Goal: Task Accomplishment & Management: Use online tool/utility

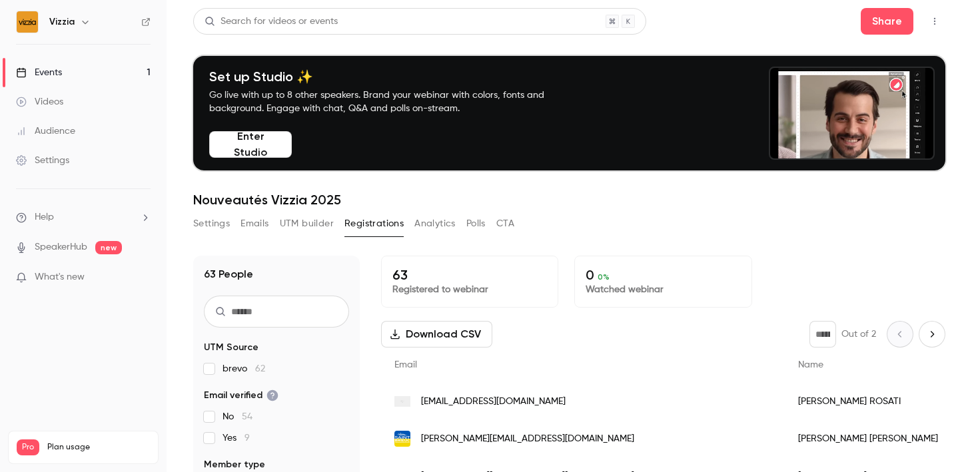
scroll to position [404, 0]
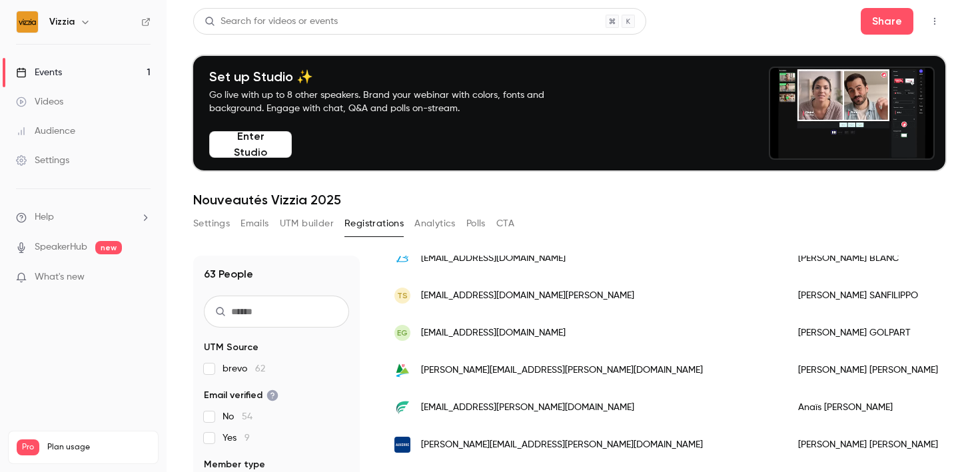
click at [224, 224] on button "Settings" at bounding box center [211, 223] width 37 height 21
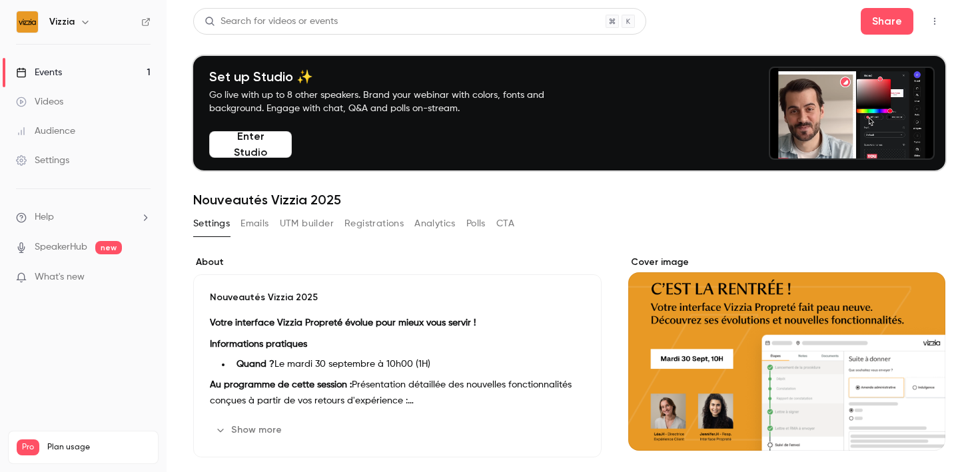
click at [292, 224] on button "UTM builder" at bounding box center [307, 223] width 54 height 21
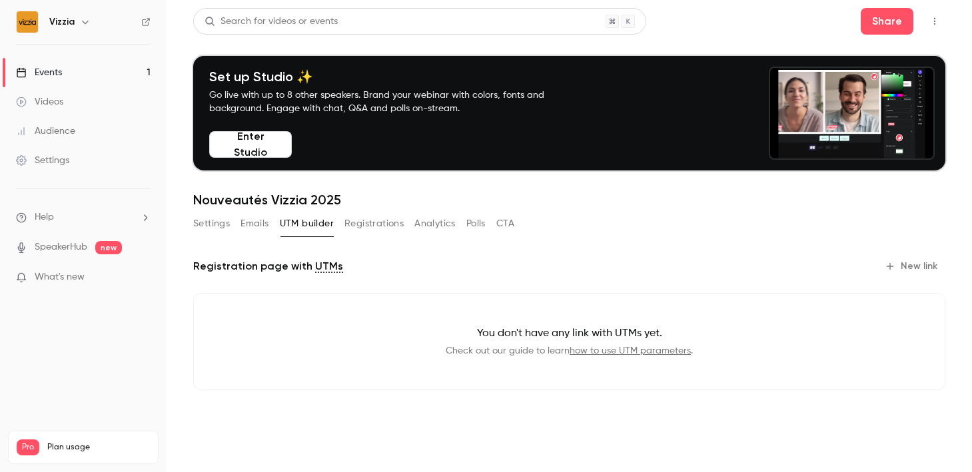
click at [409, 222] on div "Settings Emails UTM builder Registrations Analytics Polls CTA" at bounding box center [353, 223] width 321 height 21
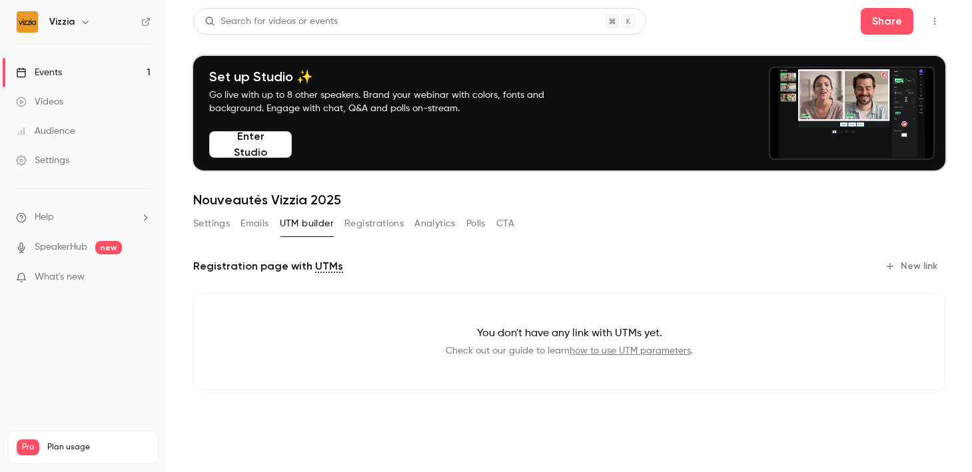
click at [470, 226] on button "Polls" at bounding box center [475, 223] width 19 height 21
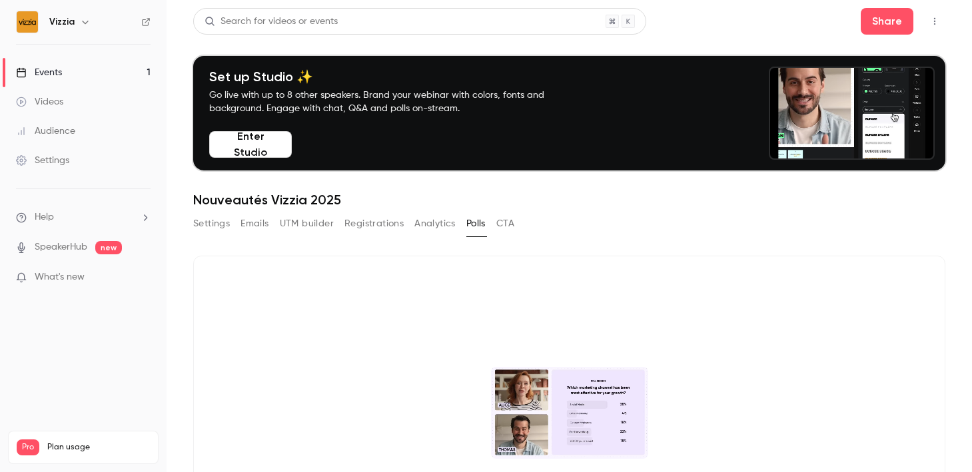
click at [503, 226] on button "CTA" at bounding box center [505, 223] width 18 height 21
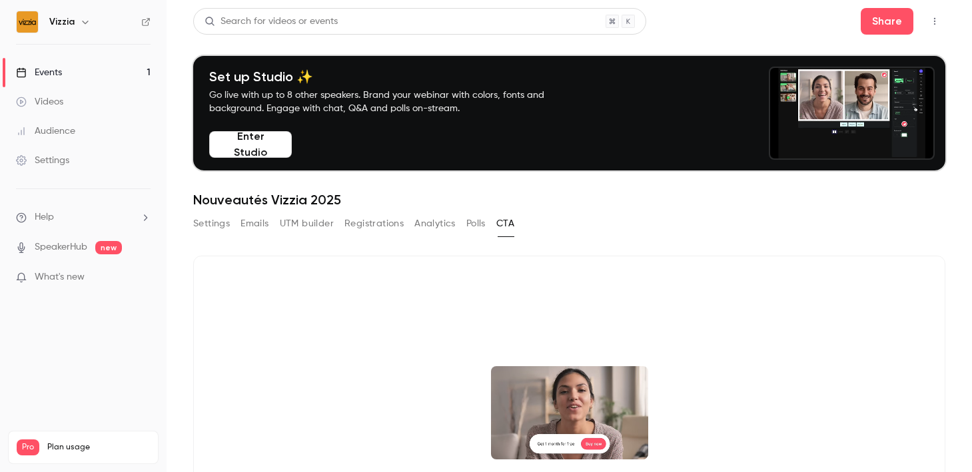
click at [223, 226] on button "Settings" at bounding box center [211, 223] width 37 height 21
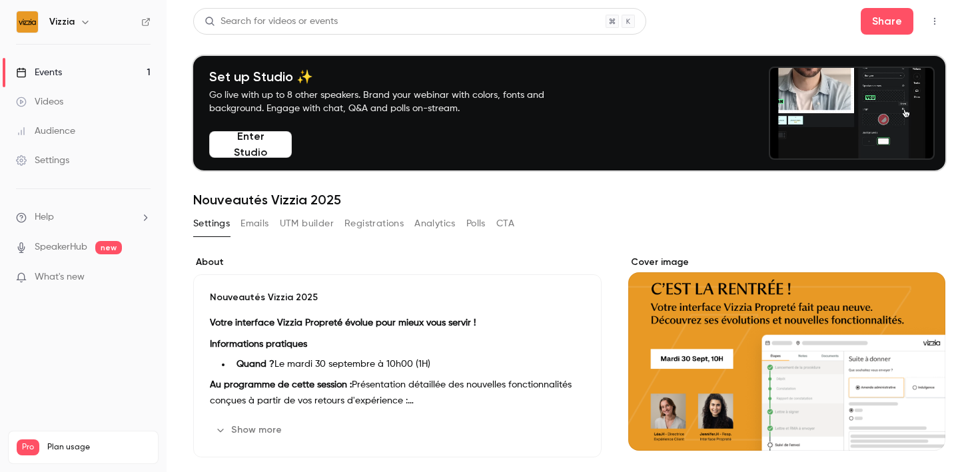
click at [253, 226] on button "Emails" at bounding box center [254, 223] width 28 height 21
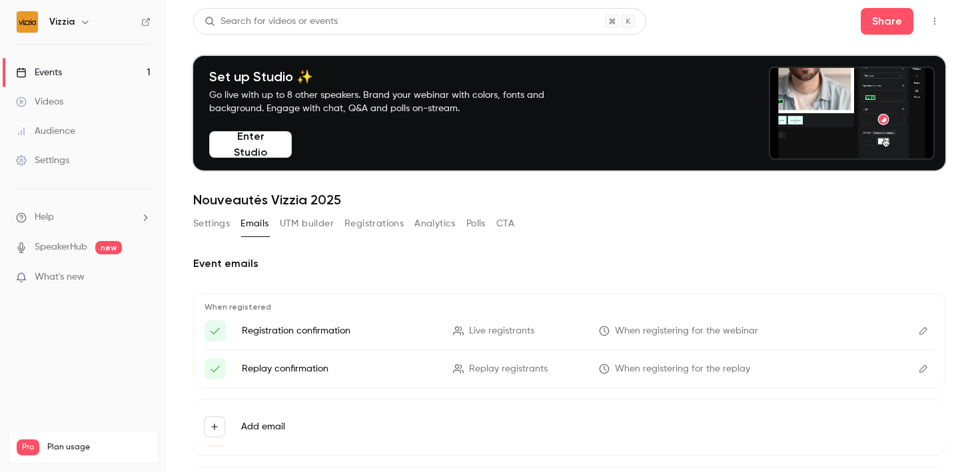
click at [215, 222] on button "Settings" at bounding box center [211, 223] width 37 height 21
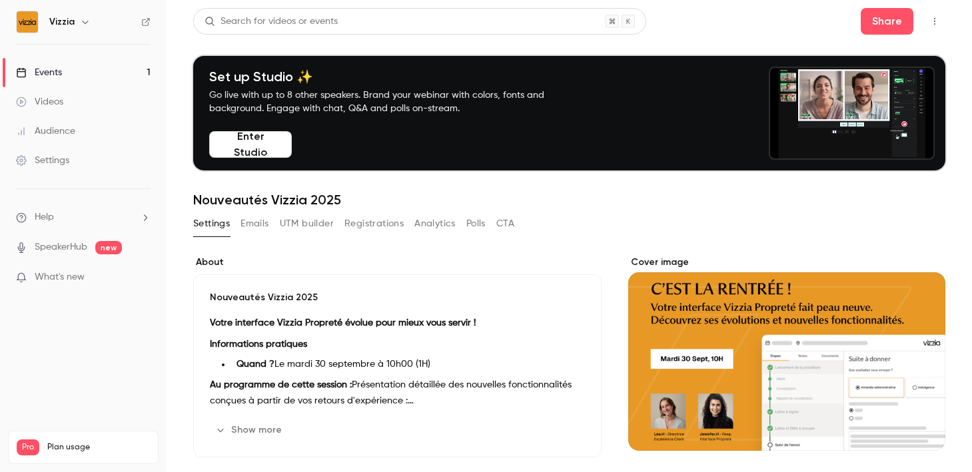
click at [390, 226] on button "Registrations" at bounding box center [373, 223] width 59 height 21
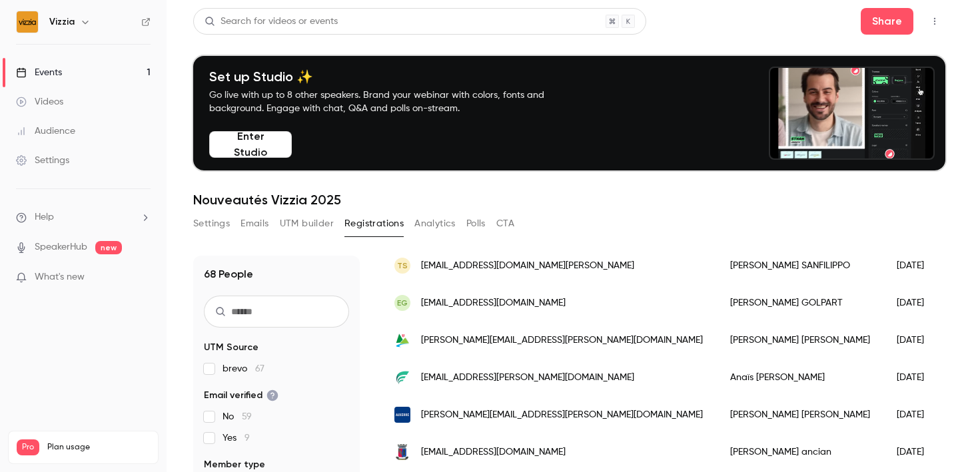
scroll to position [693, 0]
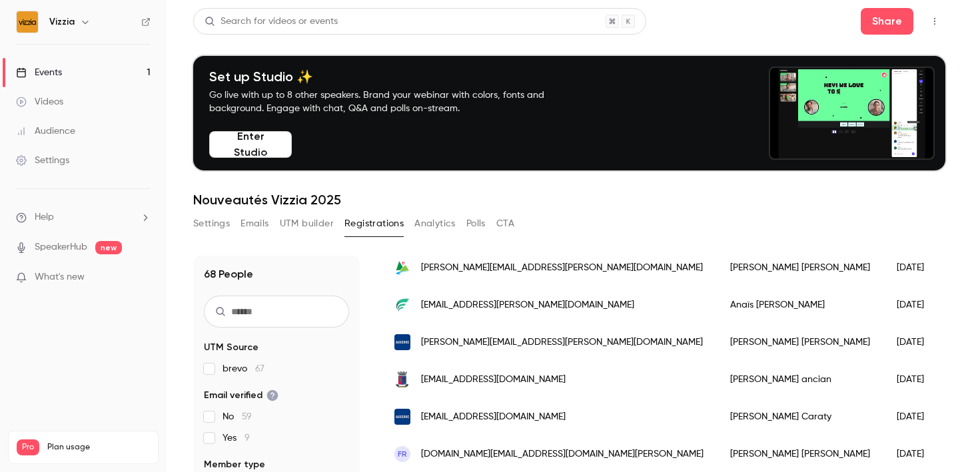
click at [216, 221] on button "Settings" at bounding box center [211, 223] width 37 height 21
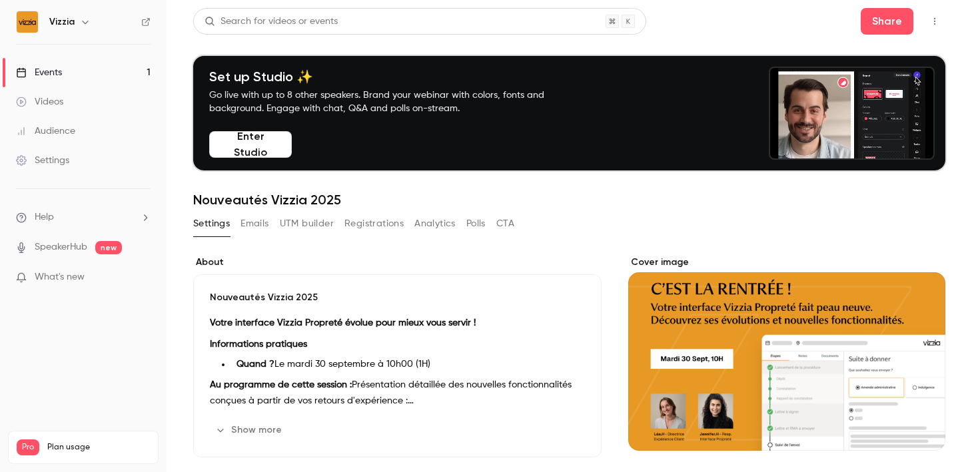
click at [80, 72] on link "Events 1" at bounding box center [83, 72] width 166 height 29
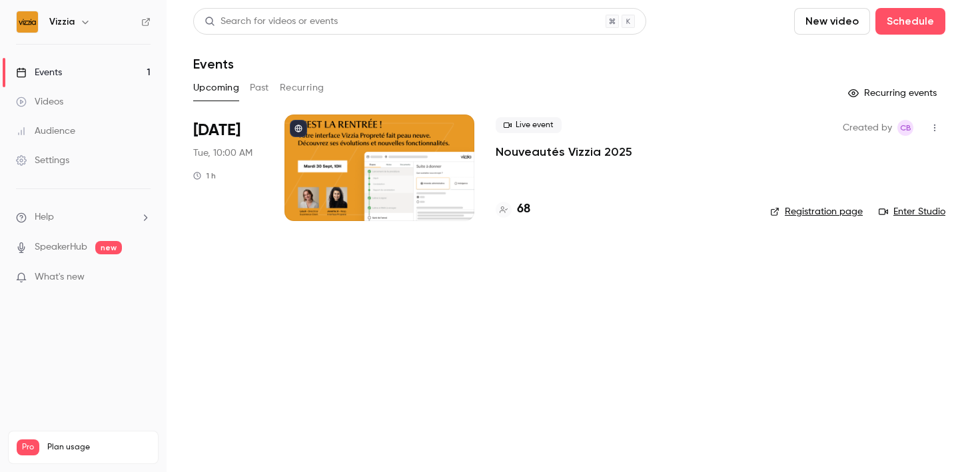
click at [837, 211] on link "Registration page" at bounding box center [816, 211] width 93 height 13
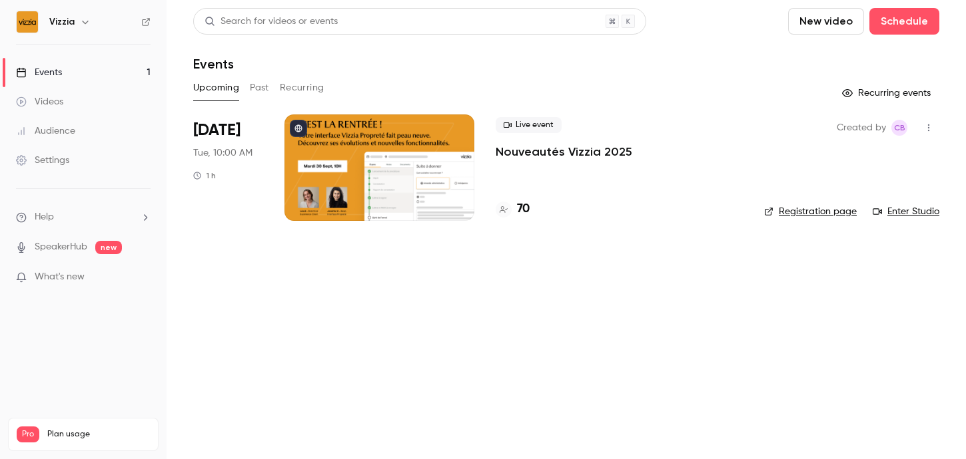
click at [551, 157] on p "Nouveautés Vizzia 2025" at bounding box center [563, 152] width 137 height 16
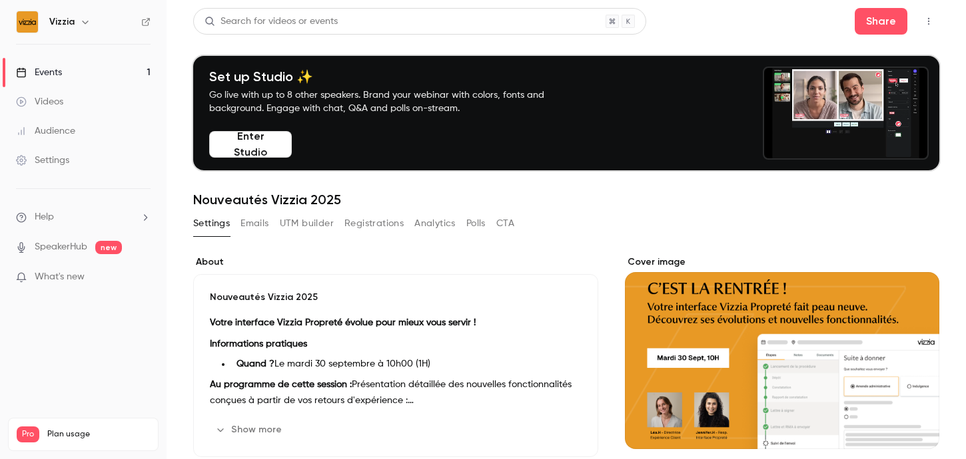
click at [270, 145] on button "Enter Studio" at bounding box center [250, 144] width 83 height 27
